Goal: Communication & Community: Participate in discussion

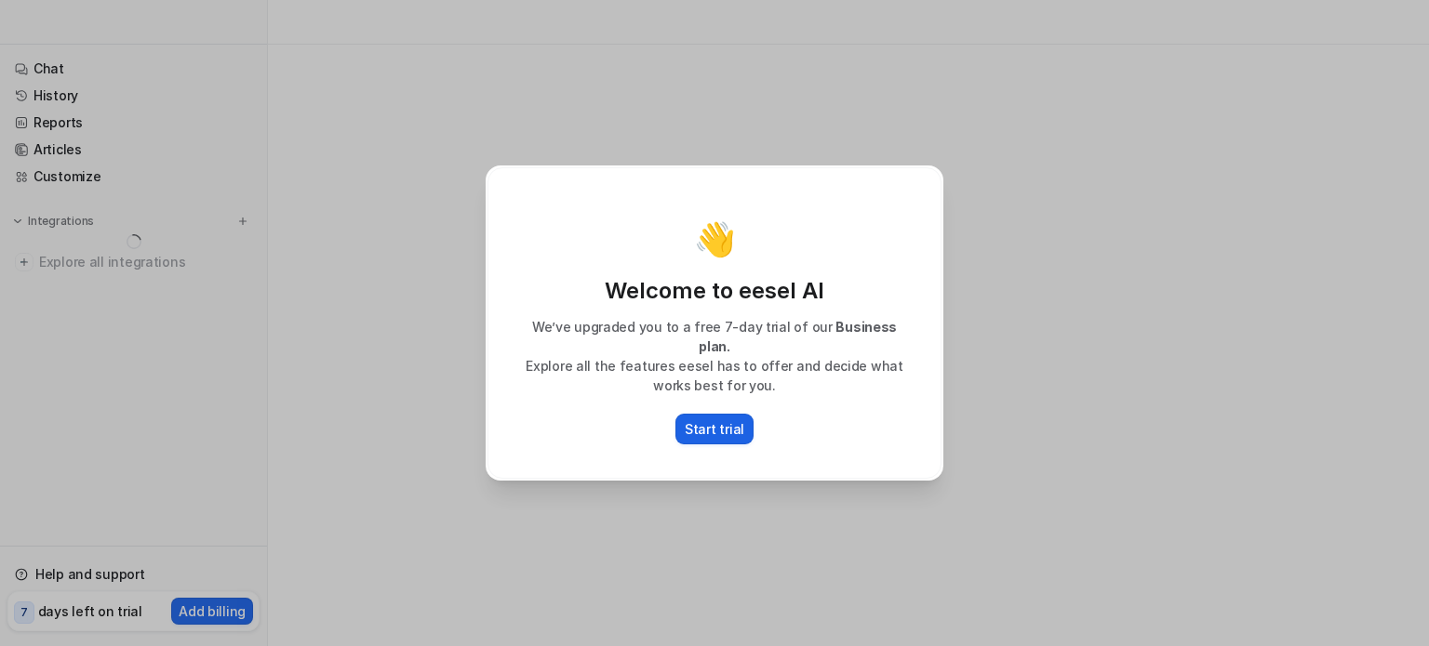
click at [707, 419] on p "Start trial" at bounding box center [715, 429] width 60 height 20
